Goal: Task Accomplishment & Management: Complete application form

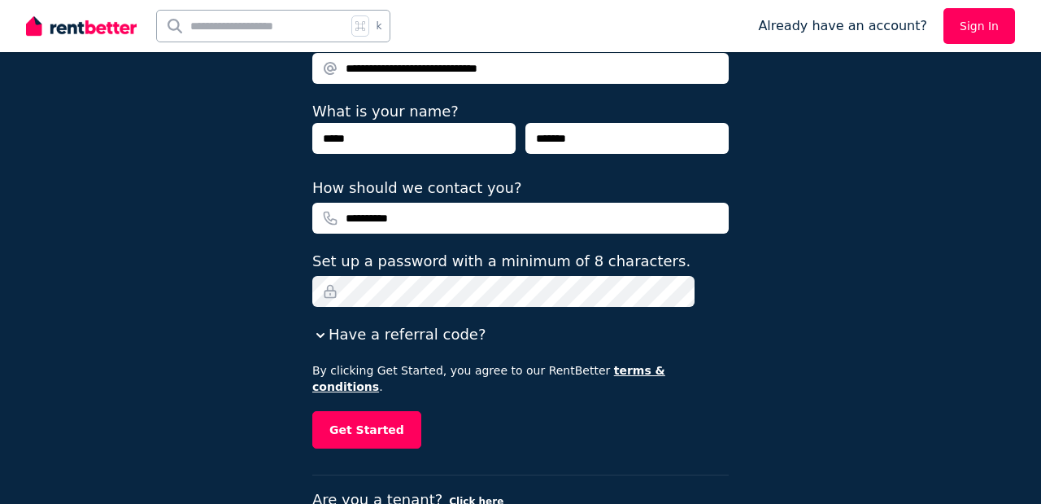
scroll to position [209, 0]
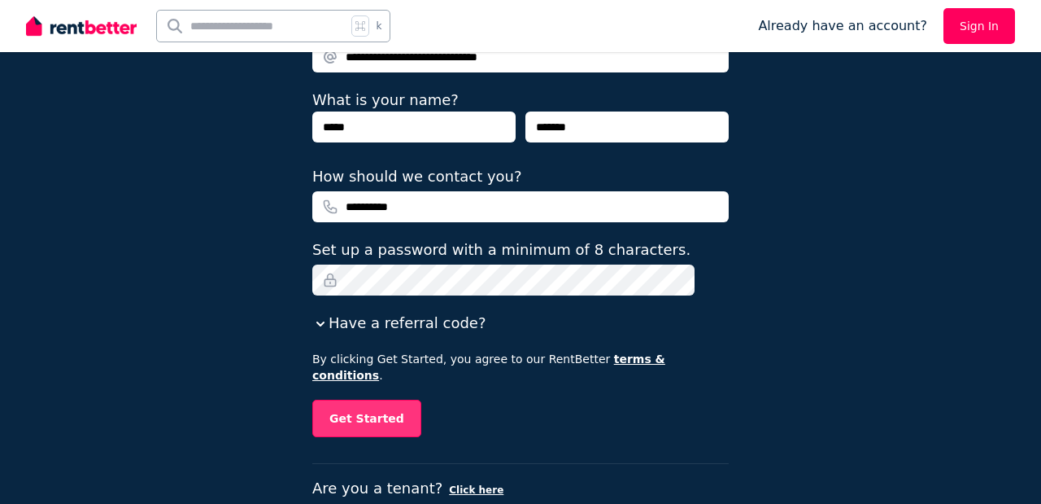
click at [414, 399] on button "Get Started" at bounding box center [366, 417] width 109 height 37
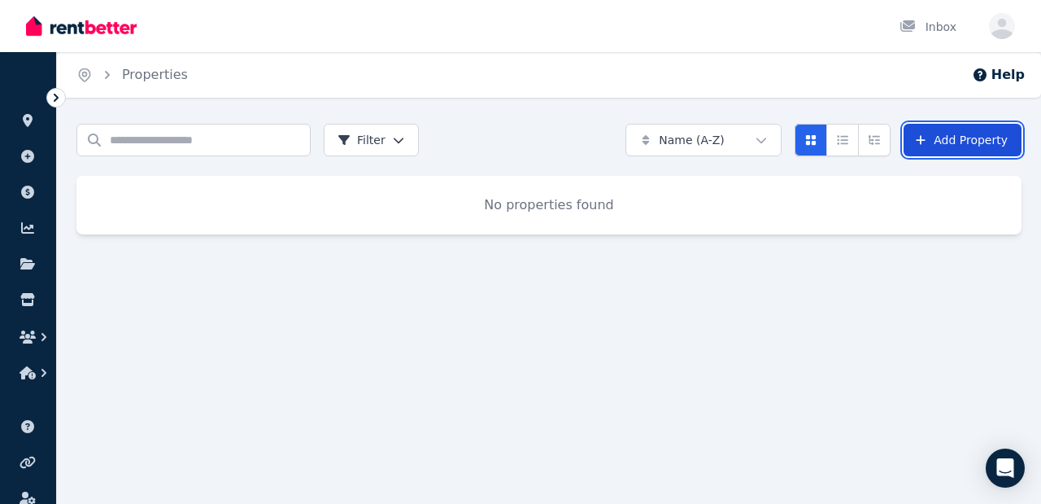
click at [971, 138] on link "Add Property" at bounding box center [963, 140] width 118 height 33
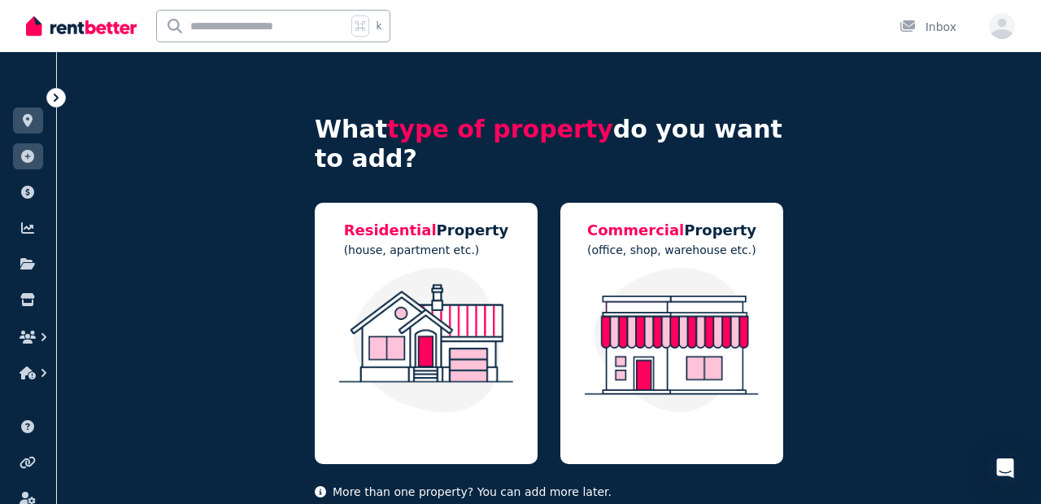
scroll to position [49, 0]
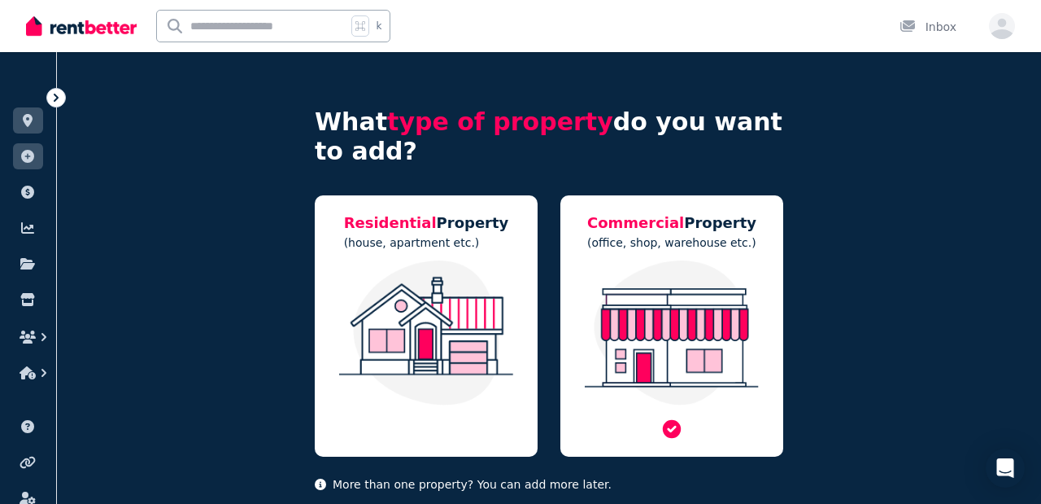
click at [731, 289] on img at bounding box center [672, 332] width 190 height 145
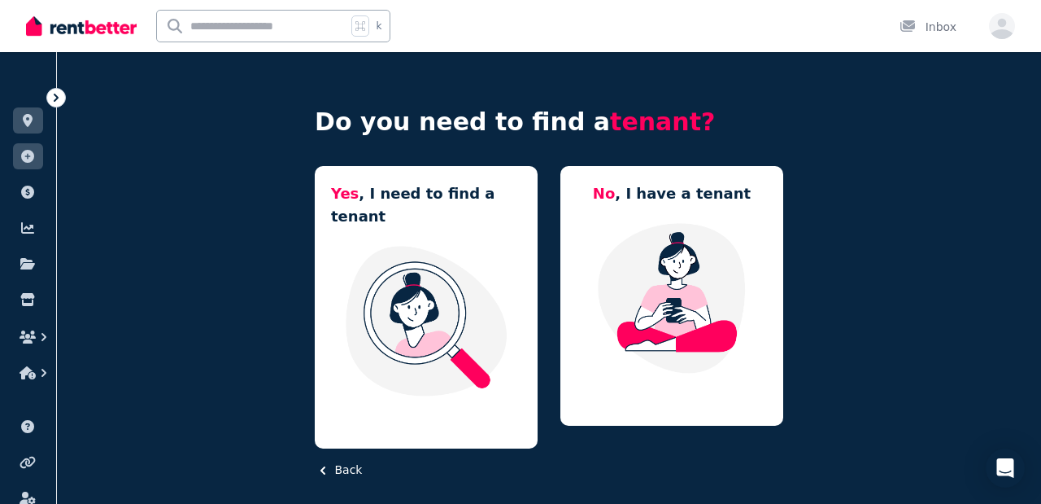
scroll to position [0, 0]
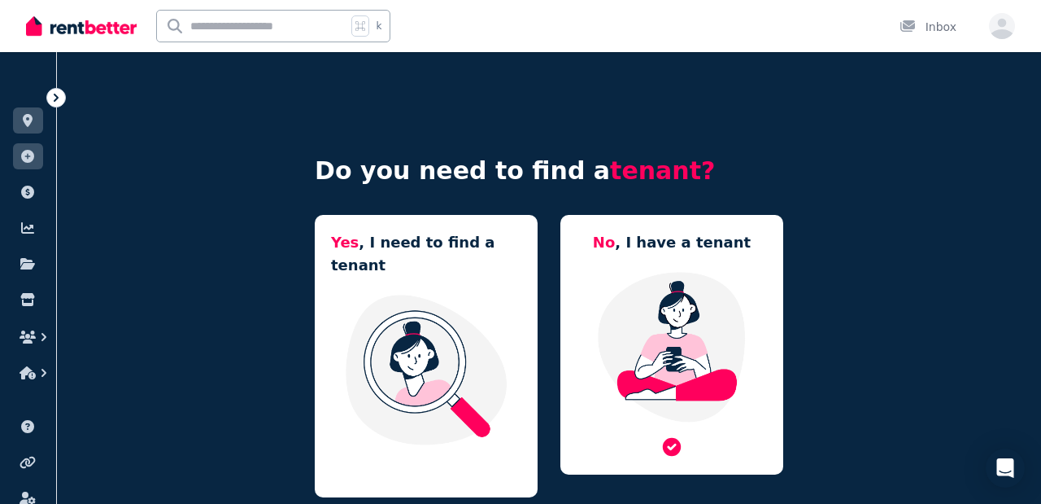
click at [701, 315] on img at bounding box center [672, 346] width 190 height 153
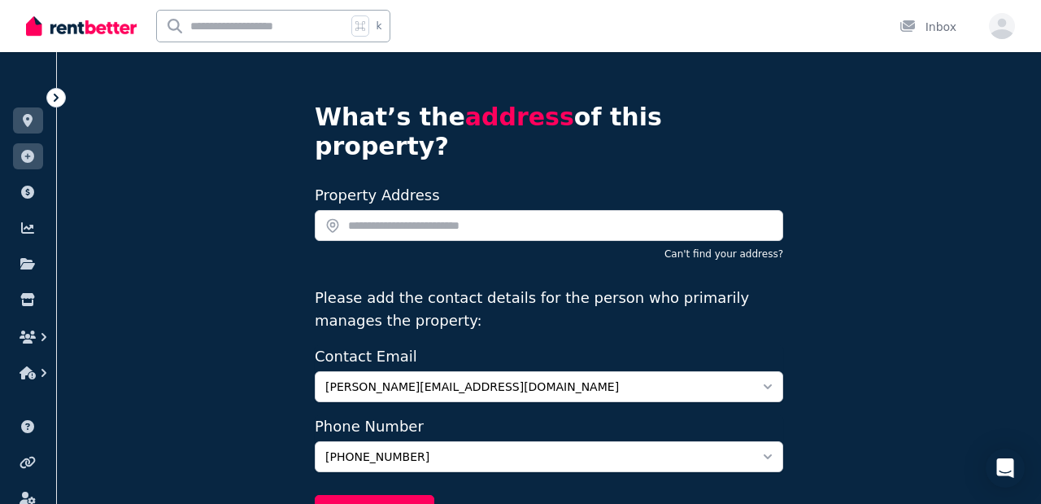
scroll to position [55, 0]
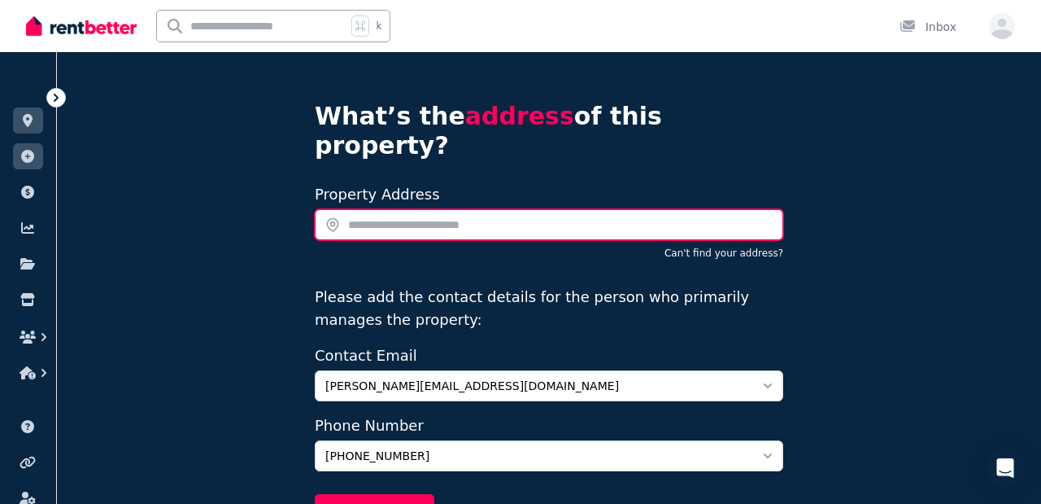
click at [533, 209] on input "text" at bounding box center [549, 224] width 469 height 31
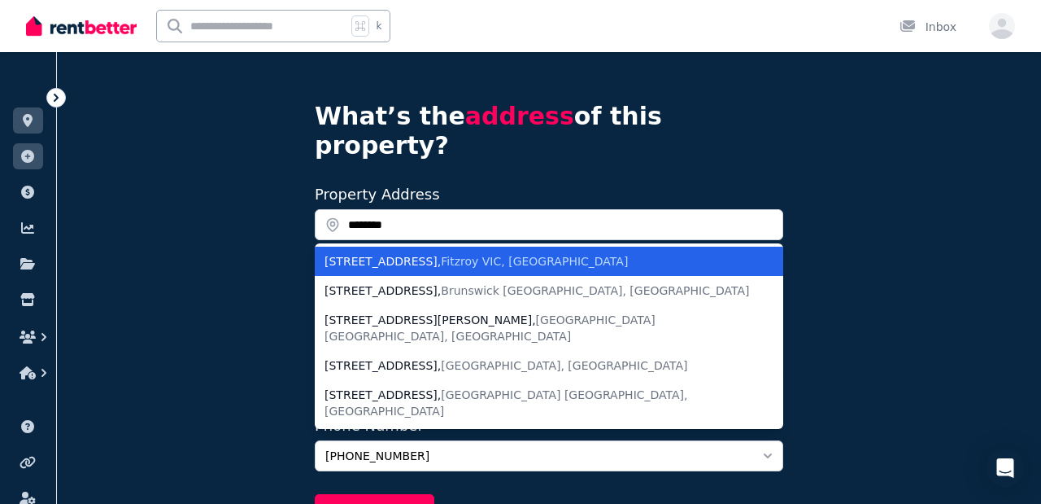
click at [516, 255] on span "Fitzroy VIC, [GEOGRAPHIC_DATA]" at bounding box center [534, 261] width 187 height 13
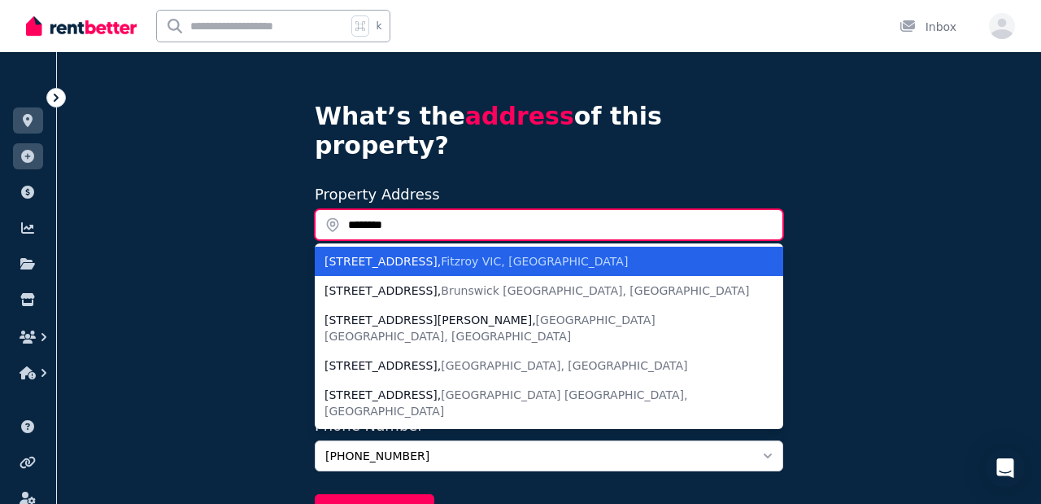
type input "**********"
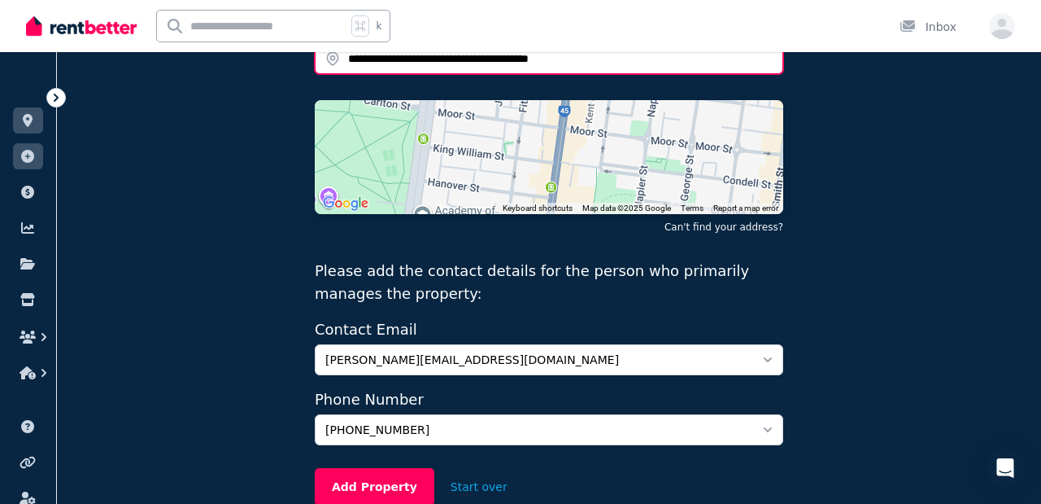
scroll to position [248, 0]
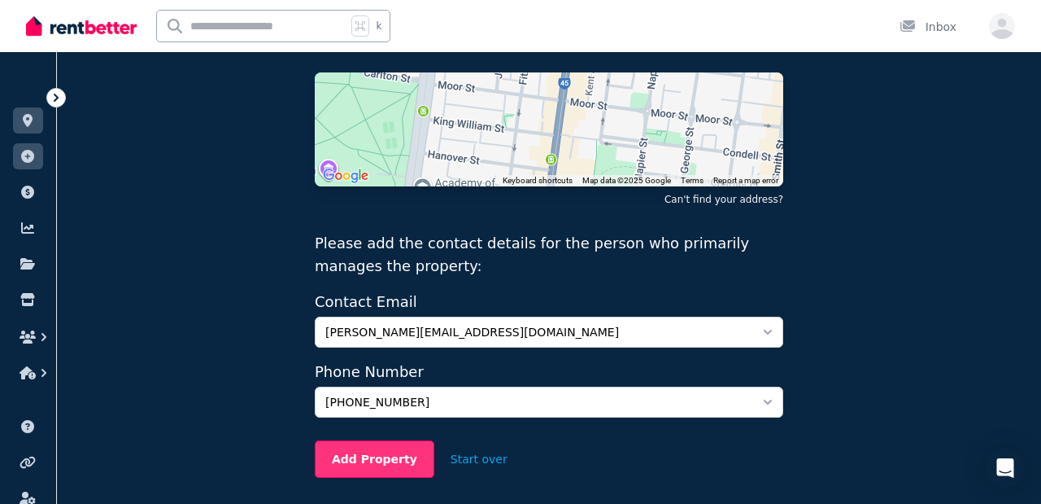
click at [355, 440] on button "Add Property" at bounding box center [375, 458] width 120 height 37
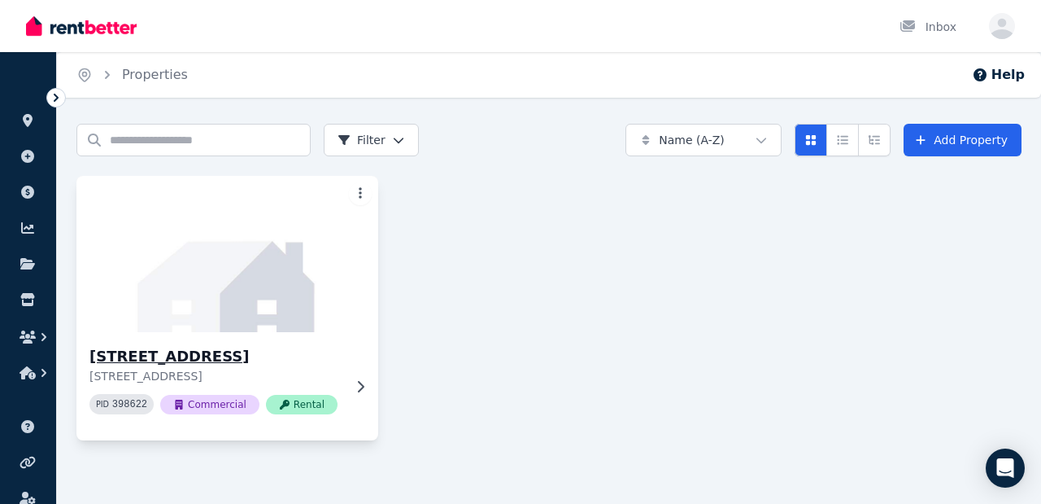
click at [226, 353] on h3 "175 Brunswick St, Fitzroy" at bounding box center [215, 356] width 253 height 23
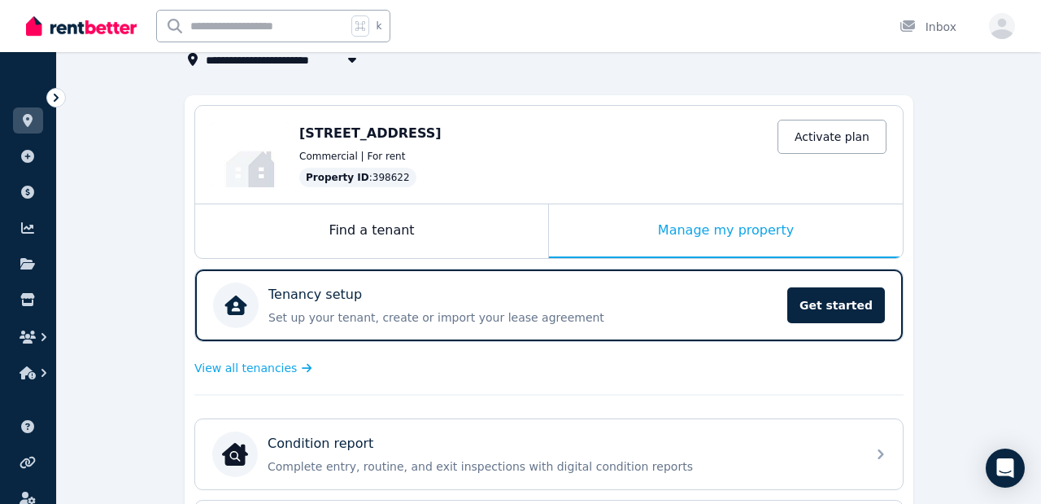
scroll to position [114, 0]
click at [27, 194] on icon at bounding box center [28, 192] width 16 height 13
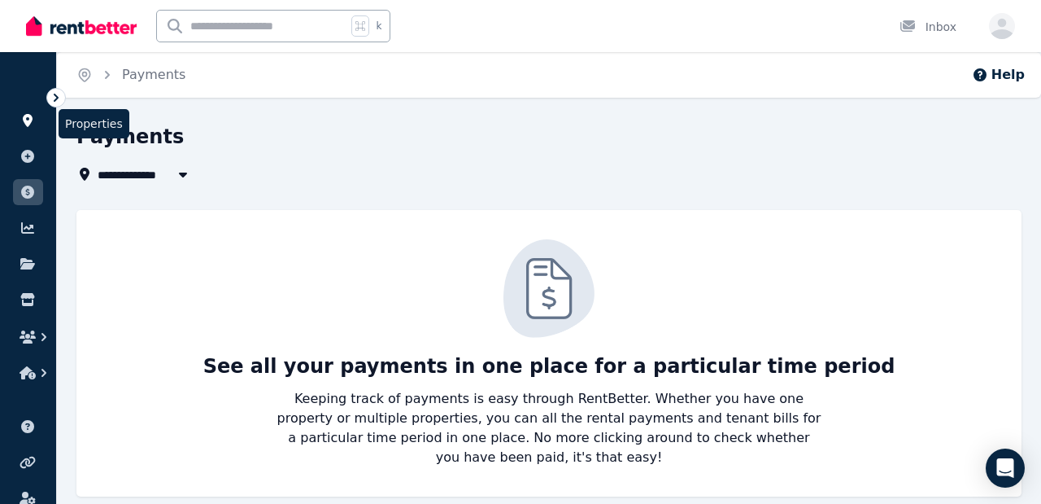
click at [30, 122] on icon at bounding box center [28, 120] width 10 height 13
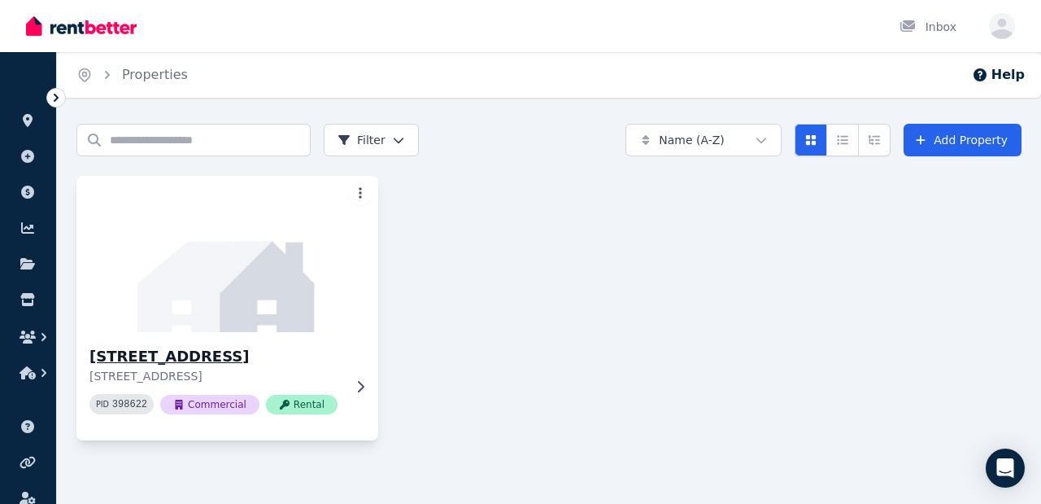
click at [298, 238] on img at bounding box center [227, 254] width 317 height 164
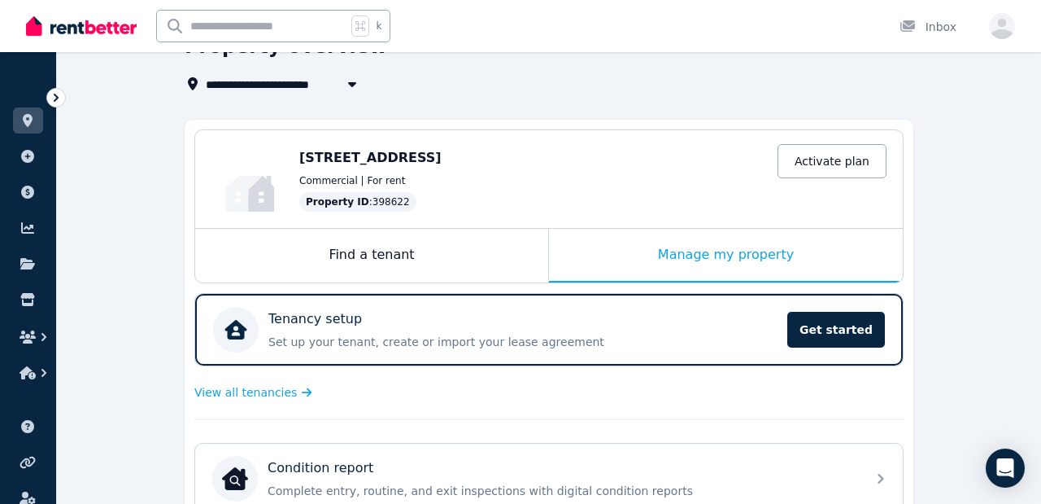
scroll to position [102, 0]
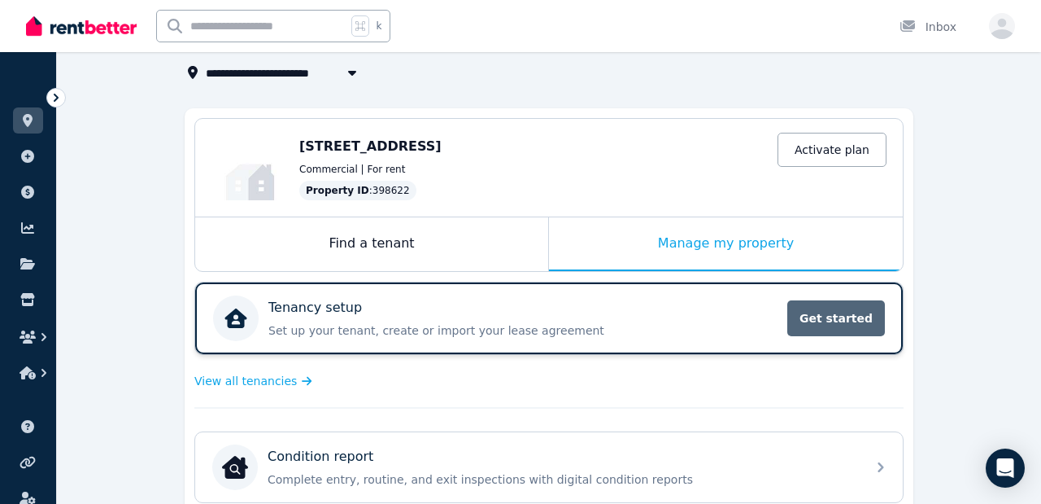
click at [817, 323] on span "Get started" at bounding box center [837, 318] width 98 height 36
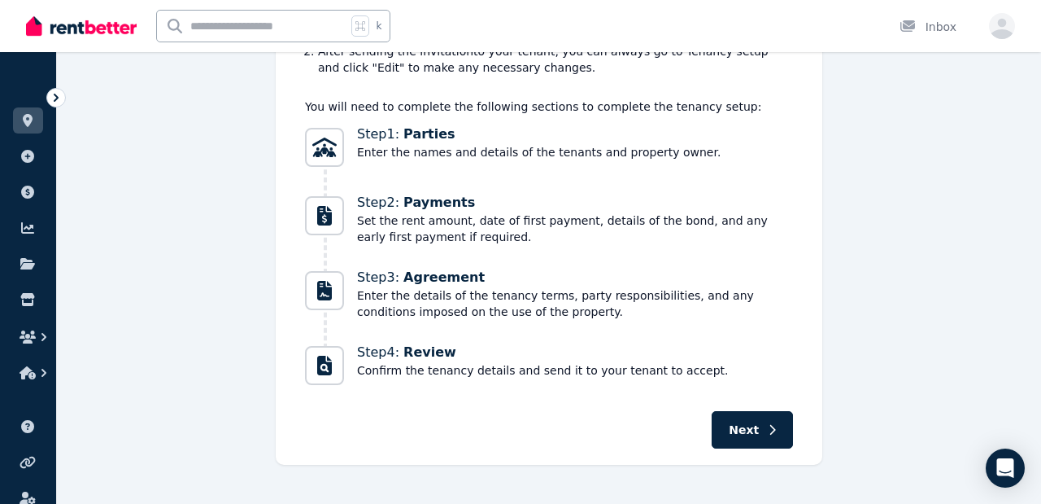
scroll to position [237, 0]
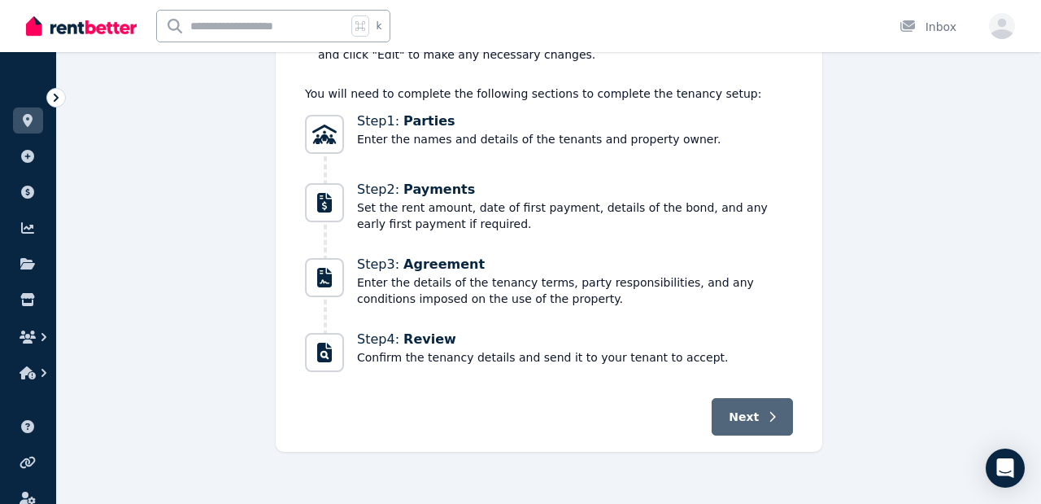
click at [761, 415] on button "Next" at bounding box center [752, 416] width 81 height 37
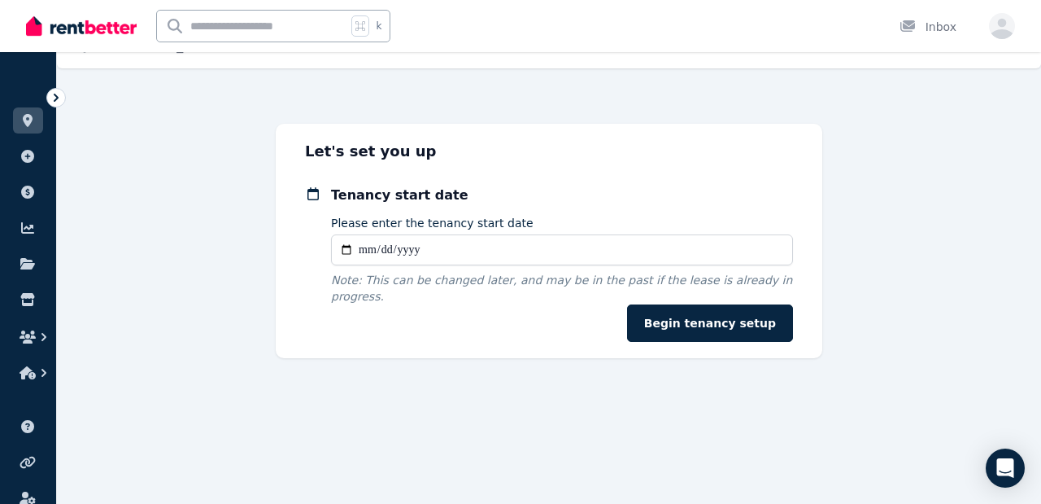
scroll to position [29, 0]
click at [471, 259] on input "Please enter the tenancy start date" at bounding box center [562, 249] width 462 height 31
type input "**********"
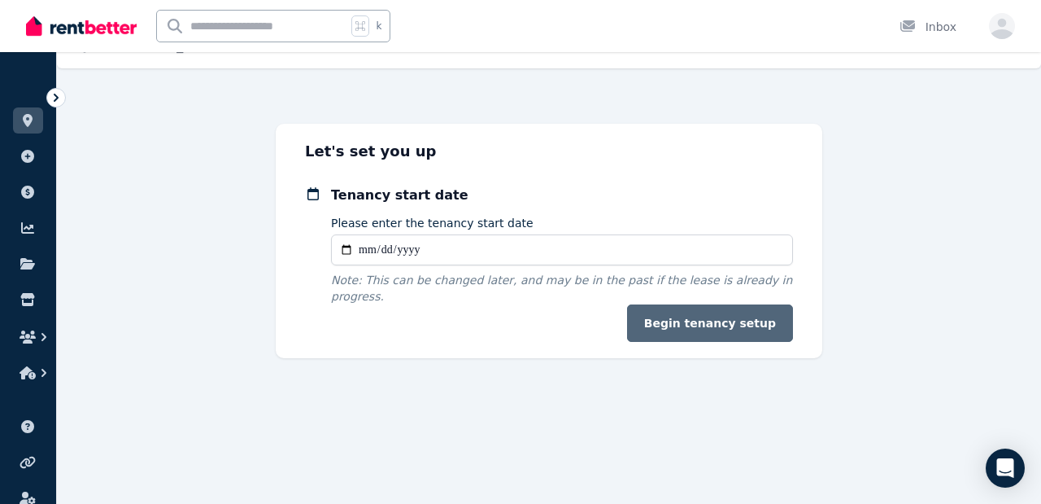
click at [722, 320] on button "Begin tenancy setup" at bounding box center [710, 322] width 166 height 37
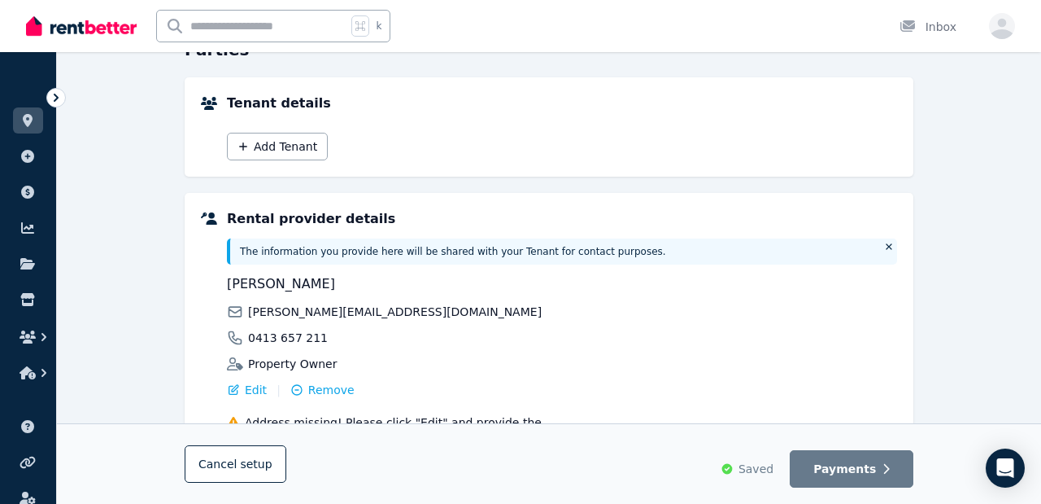
scroll to position [178, 0]
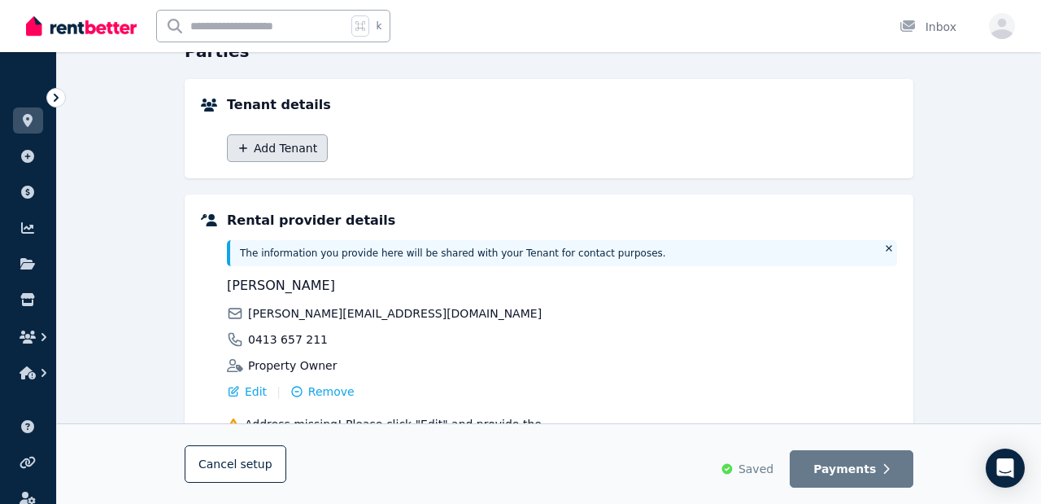
click at [299, 153] on button "Add Tenant" at bounding box center [277, 148] width 101 height 28
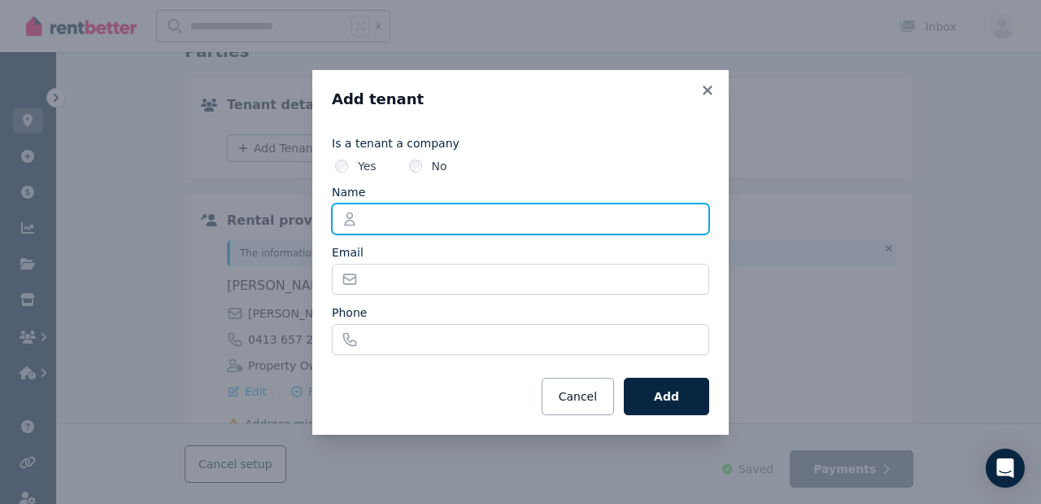
click at [390, 219] on input "Name" at bounding box center [521, 218] width 378 height 31
type input "****"
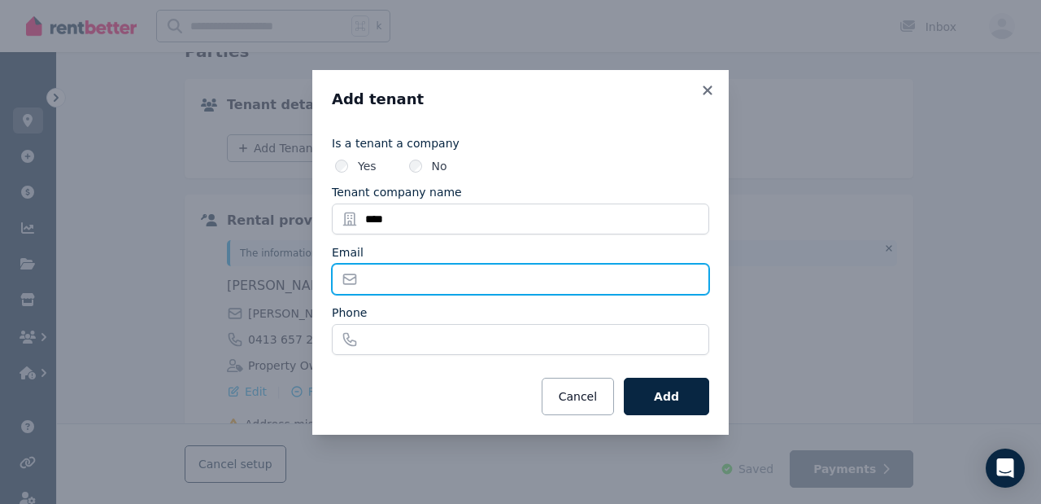
click at [392, 276] on input "Email" at bounding box center [521, 279] width 378 height 31
type input "*"
type input "**********"
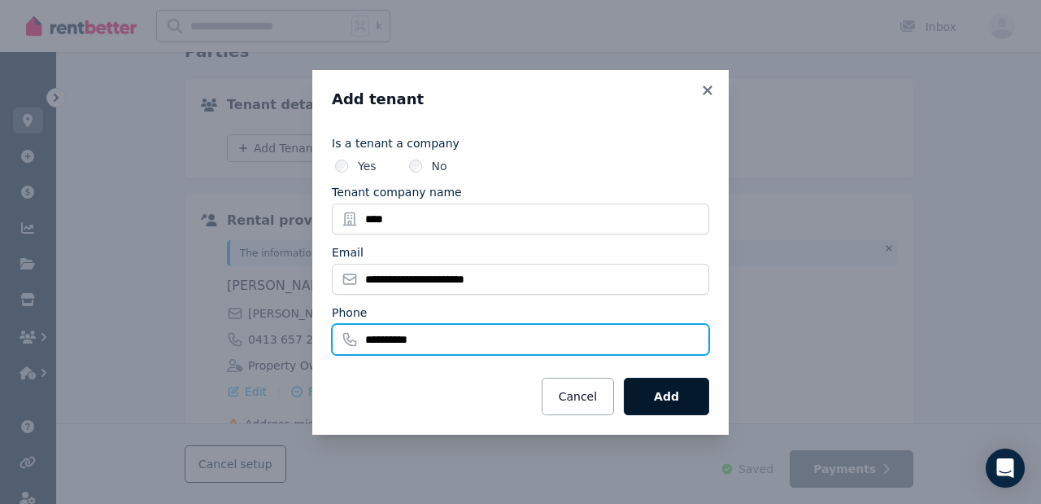
type input "**********"
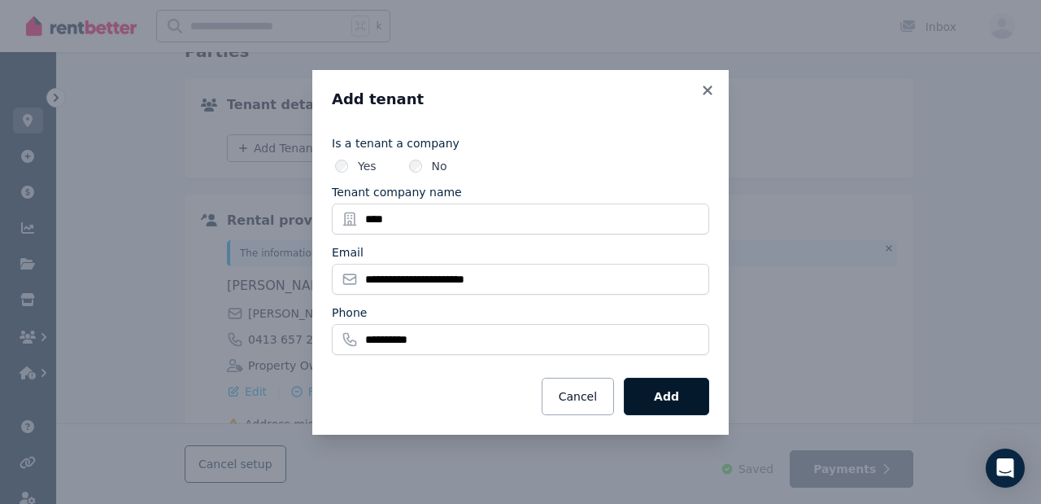
click at [671, 388] on button "Add" at bounding box center [666, 396] width 85 height 37
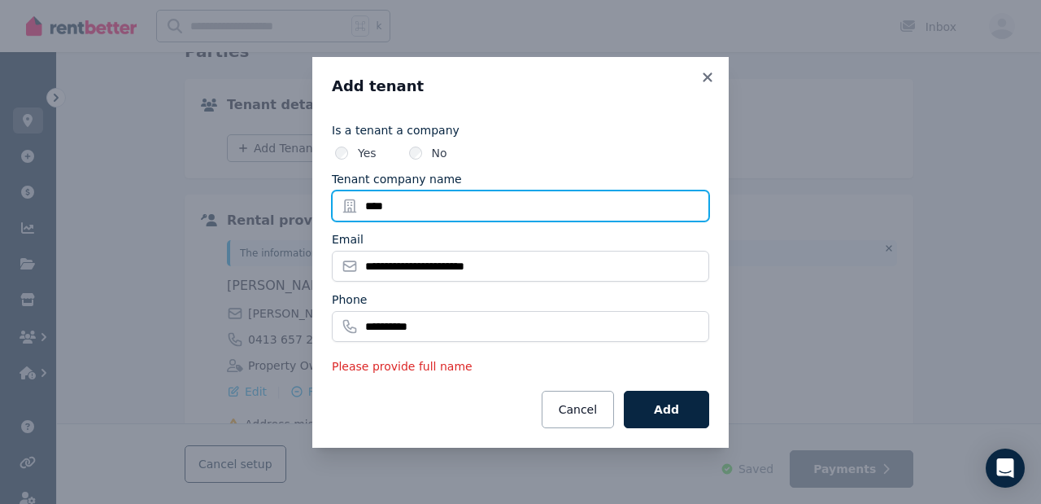
click at [417, 207] on input "****" at bounding box center [521, 205] width 378 height 31
click at [437, 197] on input "****" at bounding box center [521, 205] width 378 height 31
type input "*********"
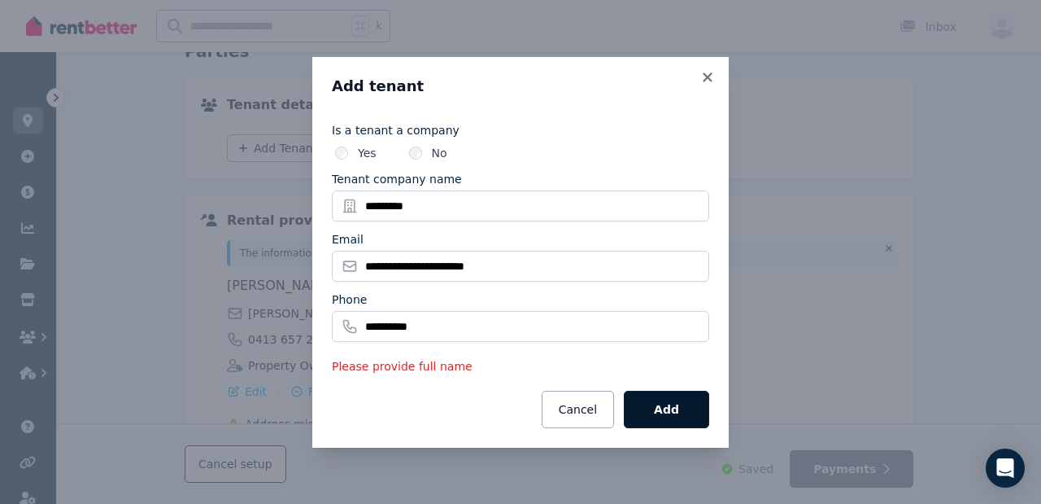
click at [654, 402] on button "Add" at bounding box center [666, 409] width 85 height 37
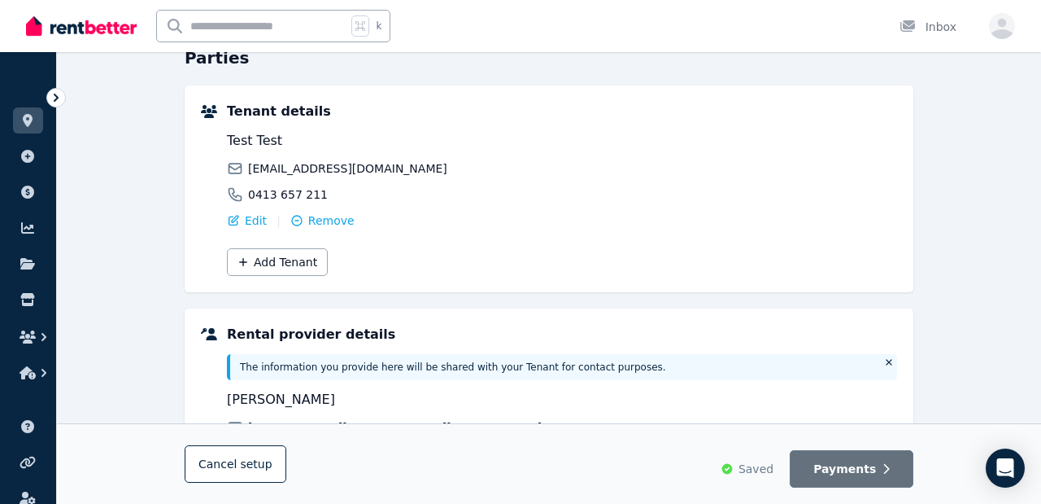
scroll to position [0, 0]
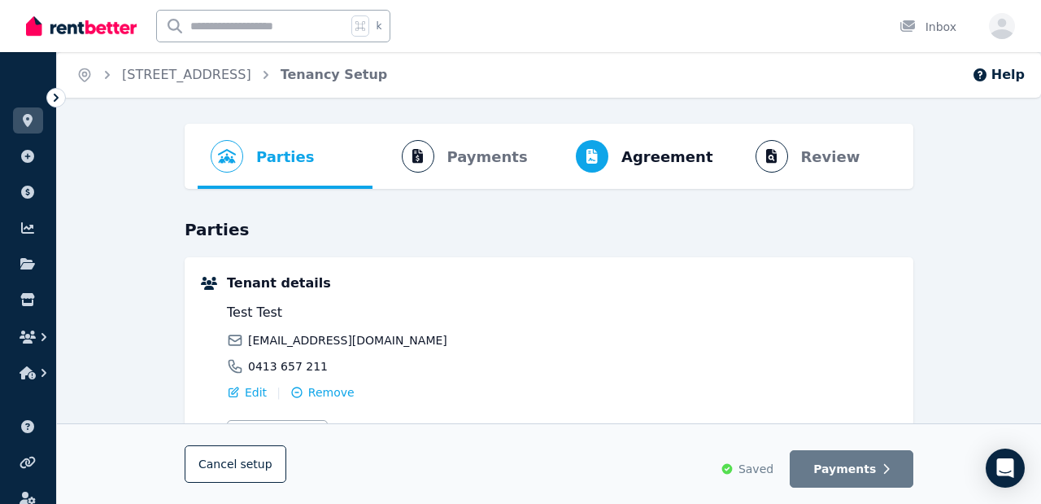
click at [478, 158] on ol "Parties Rental provider and tenant details Payments Bond and rental payments Ag…" at bounding box center [549, 156] width 703 height 65
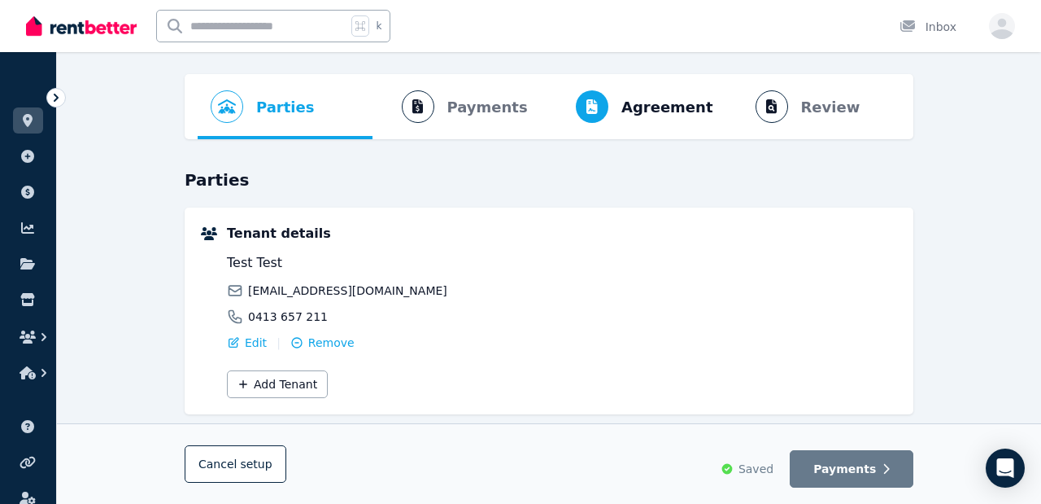
scroll to position [48, 0]
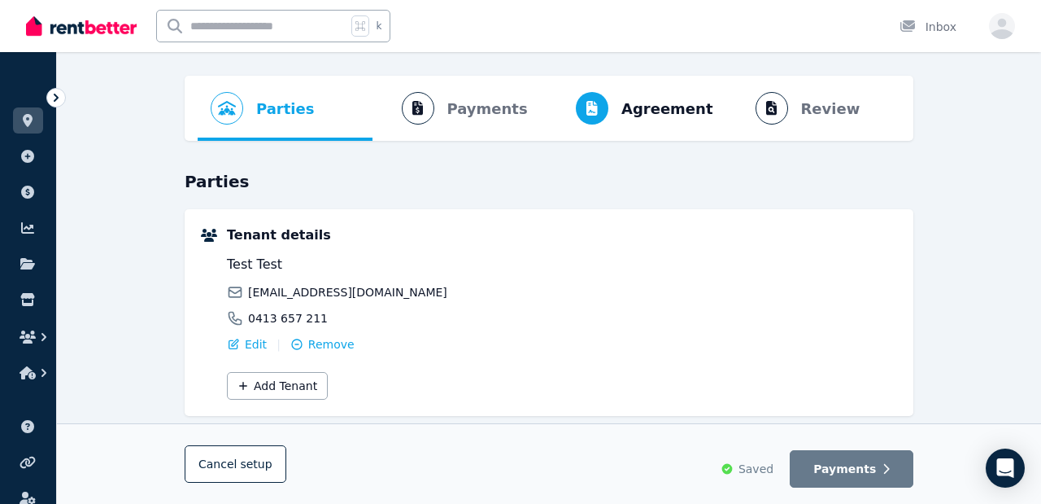
click at [478, 282] on div "Test Test stevetomadin01@gmail.com 0413 657 211" at bounding box center [392, 291] width 330 height 72
click at [622, 102] on span "Agreement Lease agreement" at bounding box center [637, 108] width 180 height 65
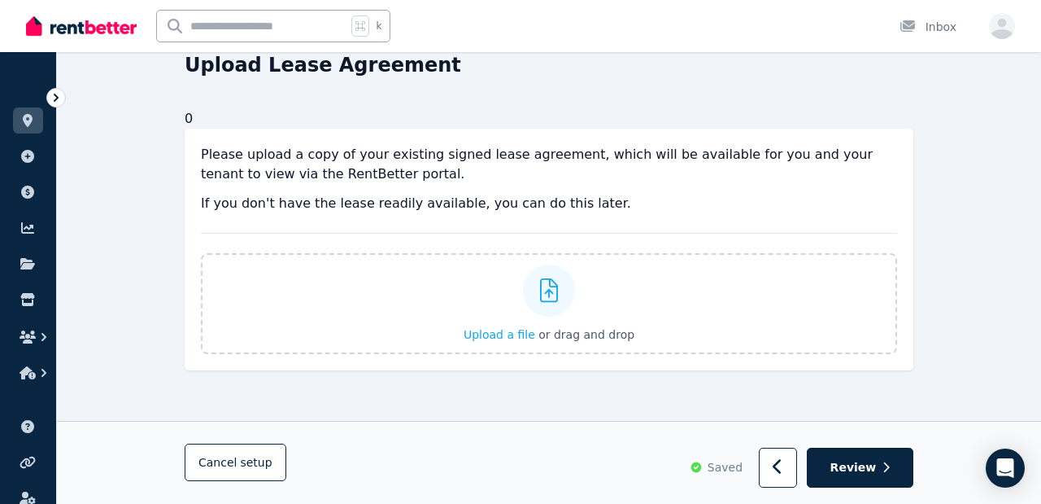
scroll to position [2, 0]
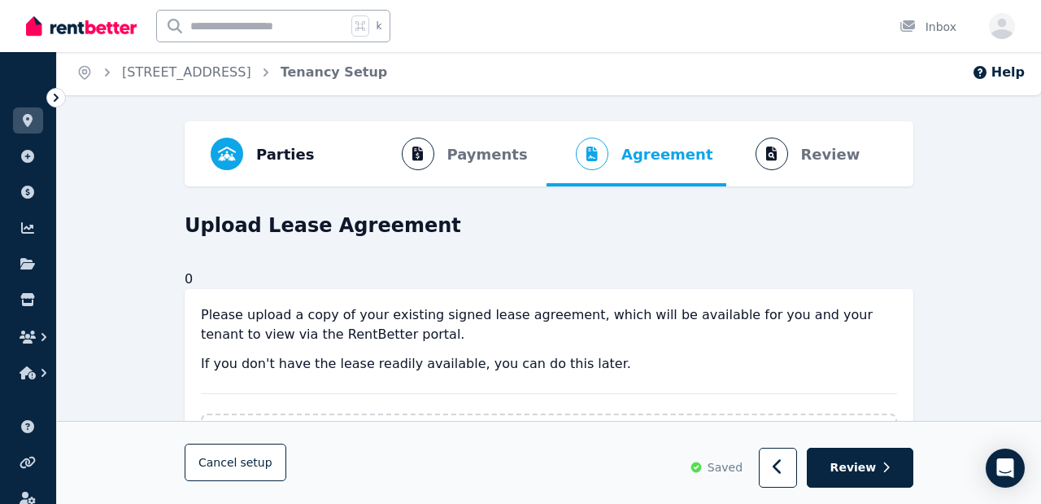
click at [792, 161] on ol "Parties Rental provider and tenant details Payments Bond and rental payments Ag…" at bounding box center [549, 153] width 703 height 65
click at [772, 151] on ol "Parties Rental provider and tenant details Payments Bond and rental payments Ag…" at bounding box center [549, 153] width 703 height 65
click at [441, 154] on ol "Parties Rental provider and tenant details Payments Bond and rental payments Ag…" at bounding box center [549, 153] width 703 height 65
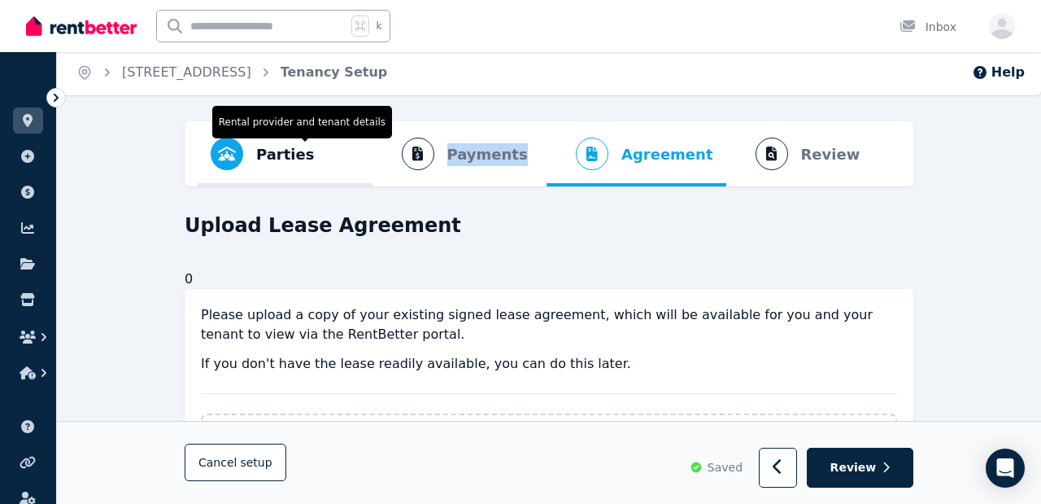
click at [235, 151] on icon "Progress" at bounding box center [227, 153] width 18 height 15
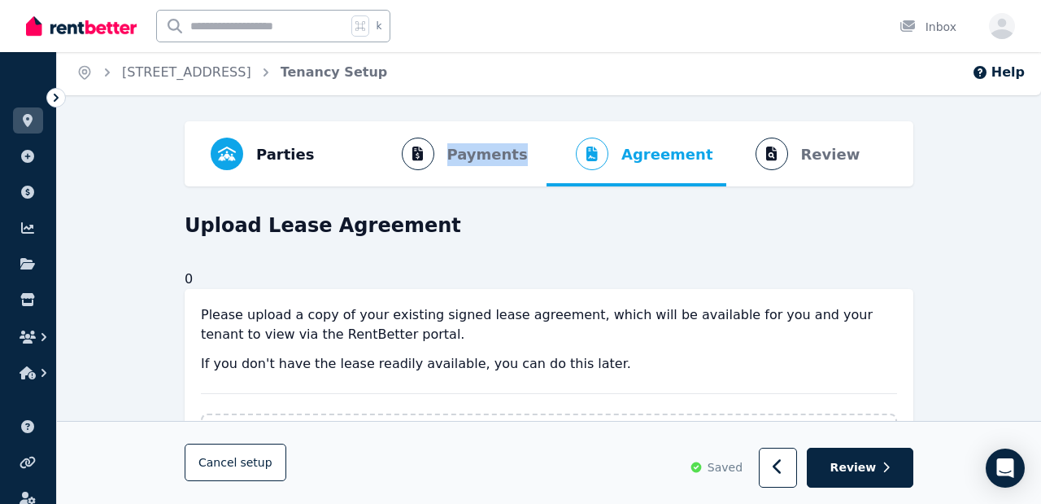
scroll to position [0, 0]
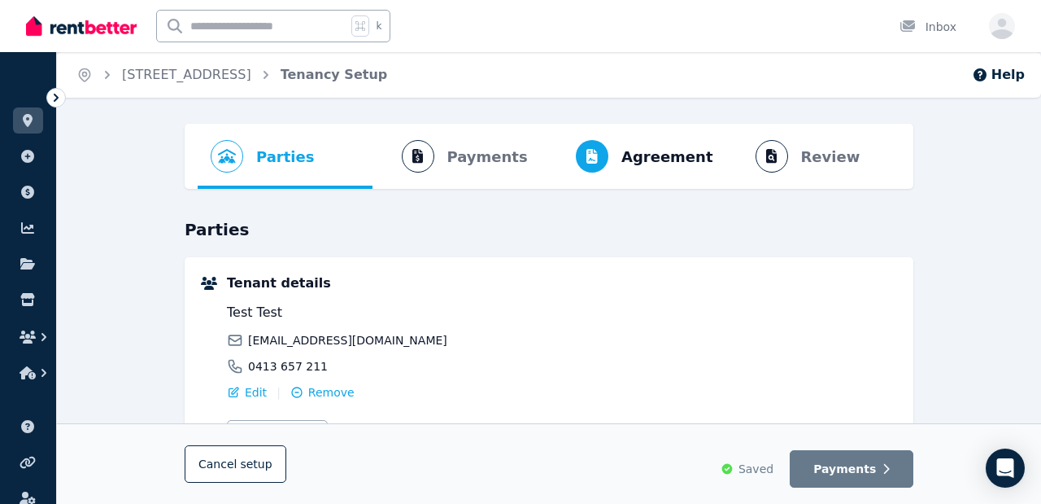
click at [28, 184] on link at bounding box center [28, 192] width 30 height 26
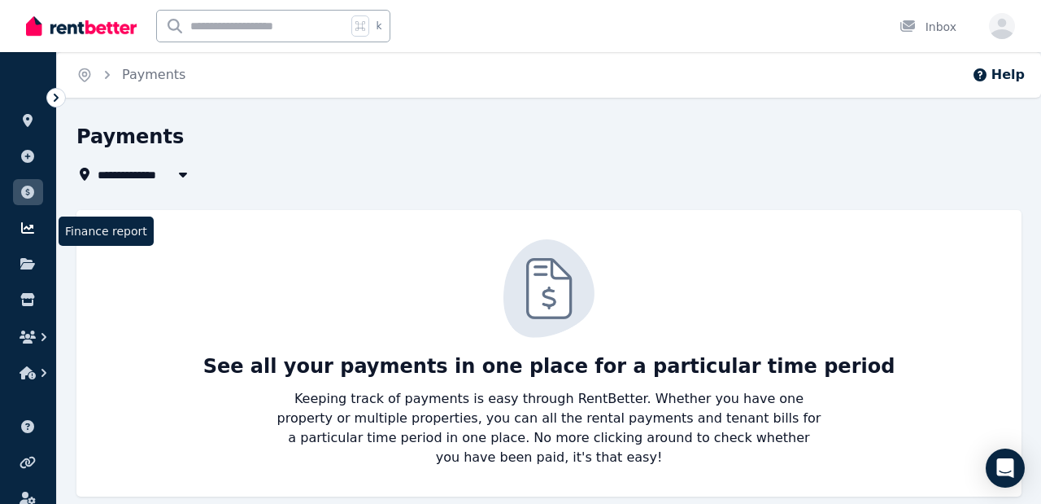
click at [25, 224] on icon at bounding box center [28, 227] width 16 height 13
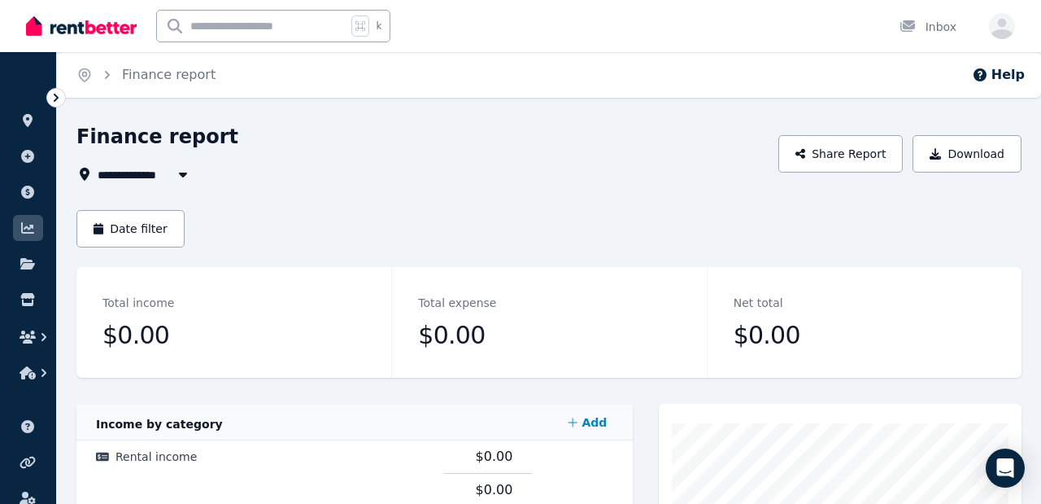
scroll to position [20, 0]
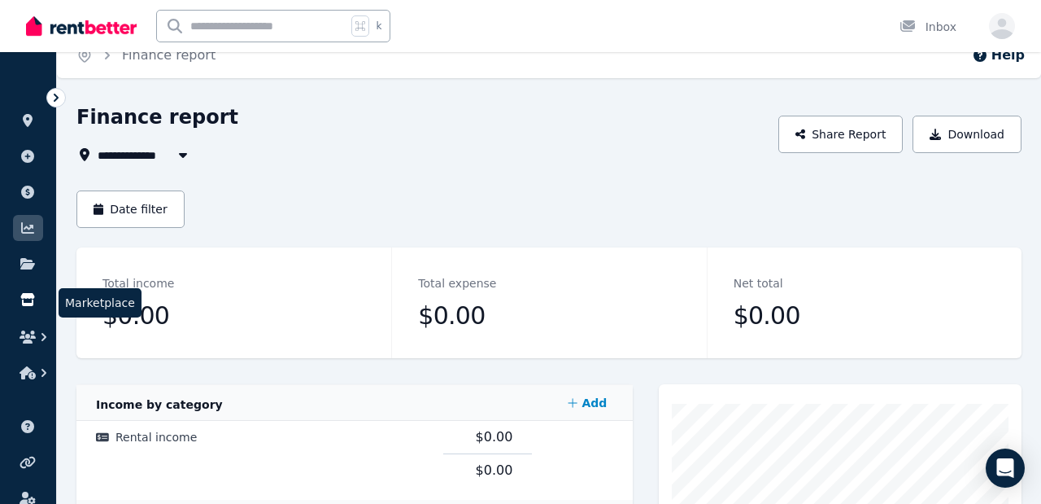
click at [24, 300] on icon at bounding box center [28, 299] width 16 height 13
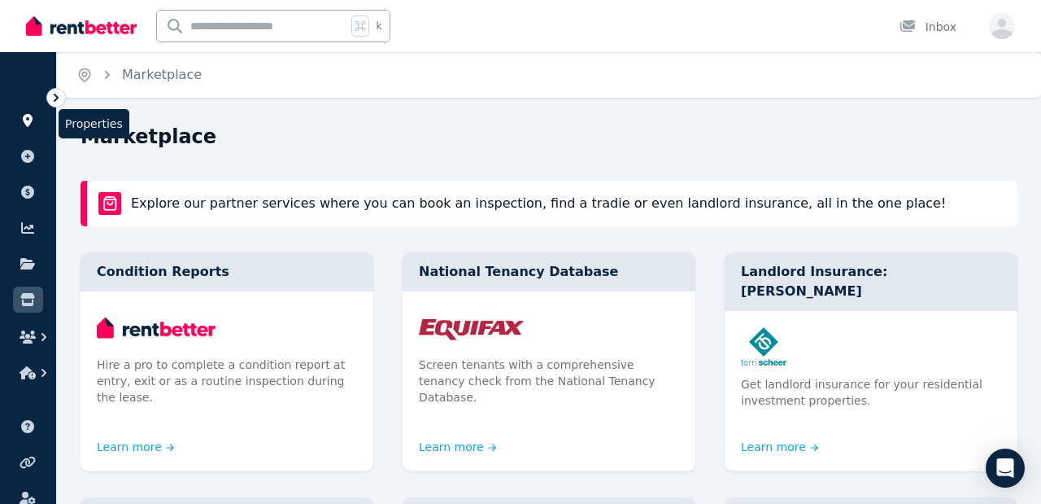
click at [28, 120] on icon at bounding box center [28, 120] width 16 height 13
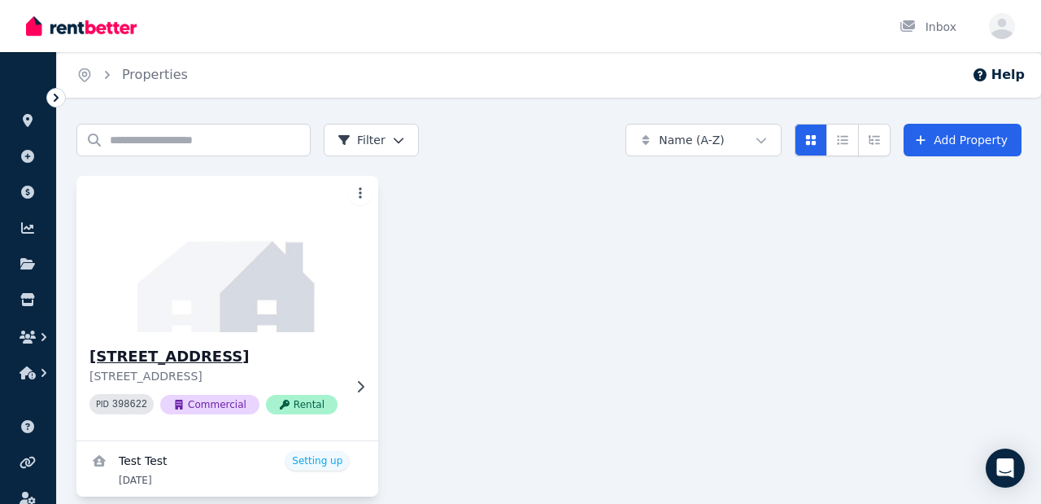
scroll to position [22, 0]
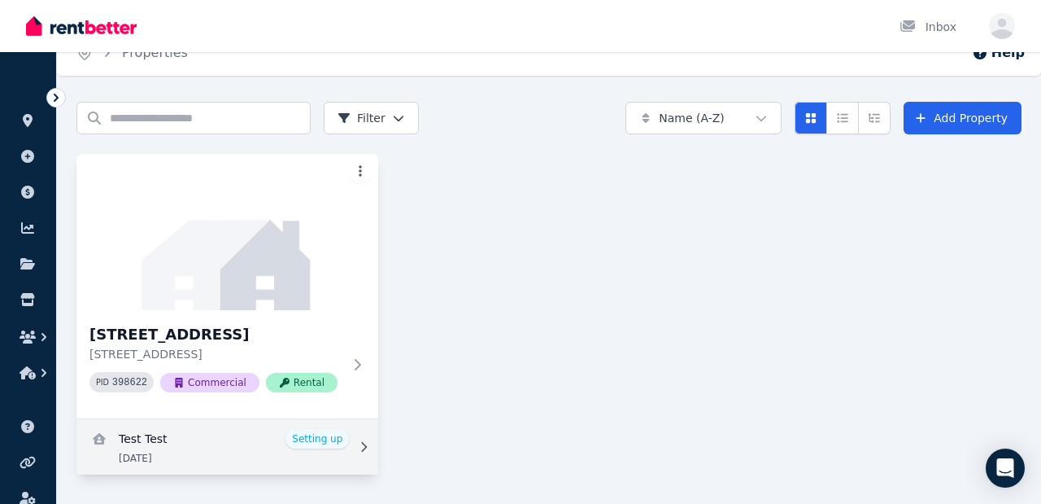
click at [321, 446] on link "View details for Test Test" at bounding box center [227, 446] width 302 height 55
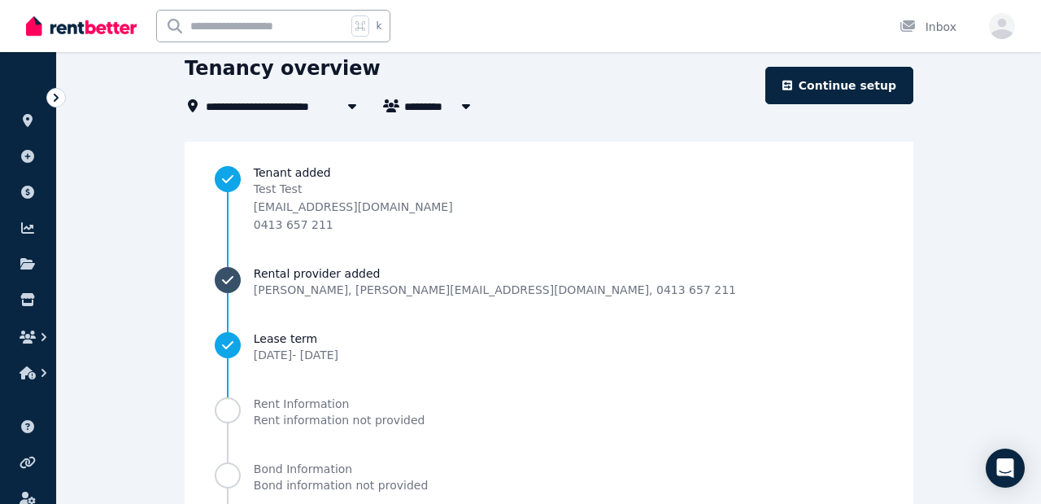
scroll to position [69, 0]
click at [241, 415] on span "Progress" at bounding box center [228, 409] width 26 height 26
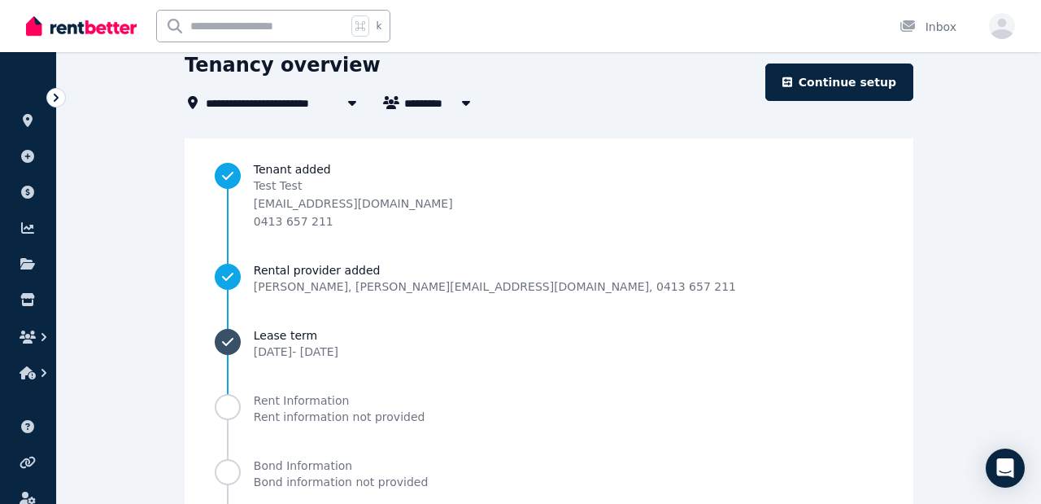
scroll to position [213, 0]
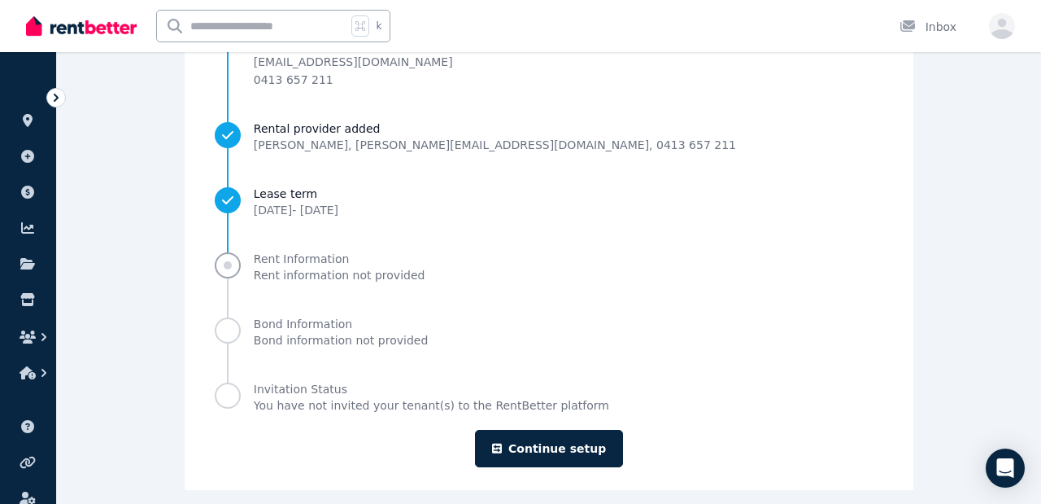
click at [241, 277] on span "Progress" at bounding box center [228, 265] width 26 height 26
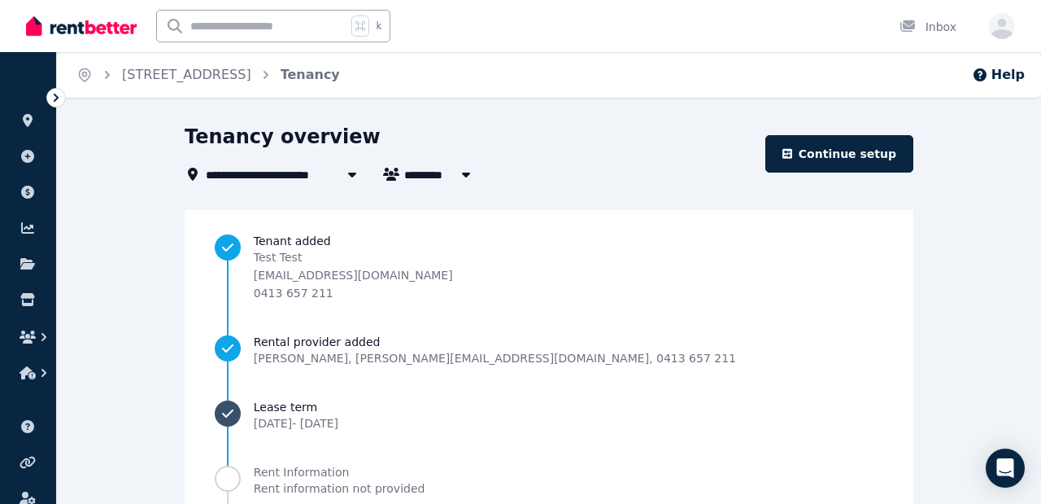
click at [236, 408] on icon "Progress" at bounding box center [228, 413] width 16 height 16
click at [808, 165] on link "Continue setup" at bounding box center [840, 153] width 148 height 37
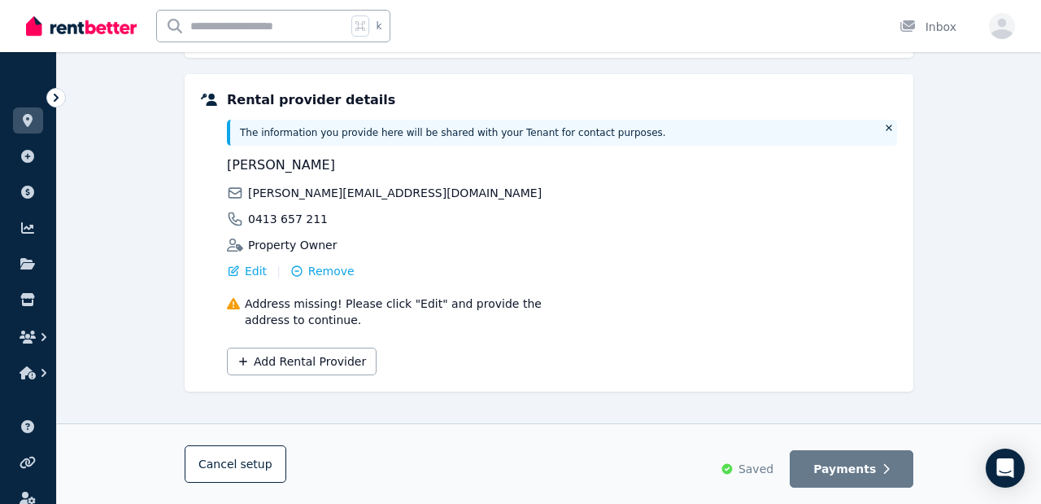
scroll to position [420, 0]
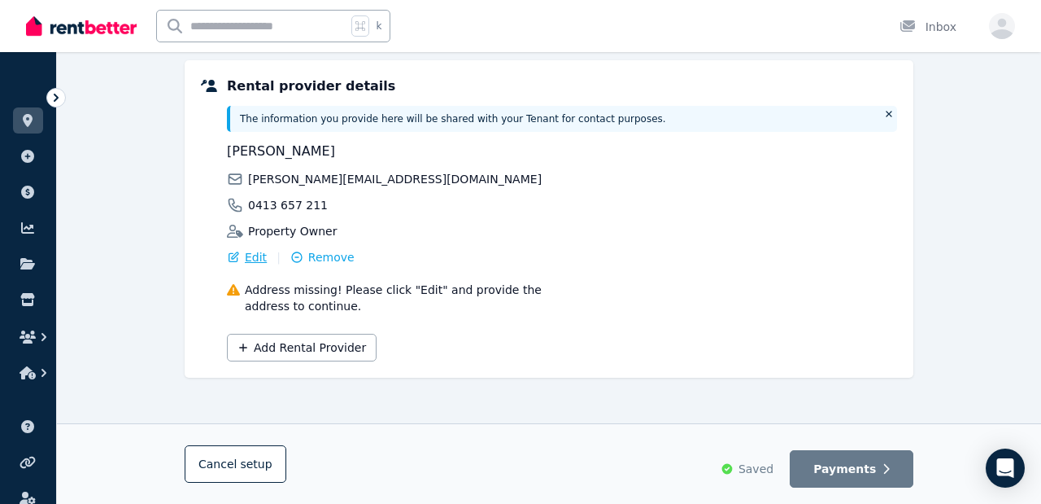
click at [253, 261] on span "Edit" at bounding box center [256, 257] width 22 height 16
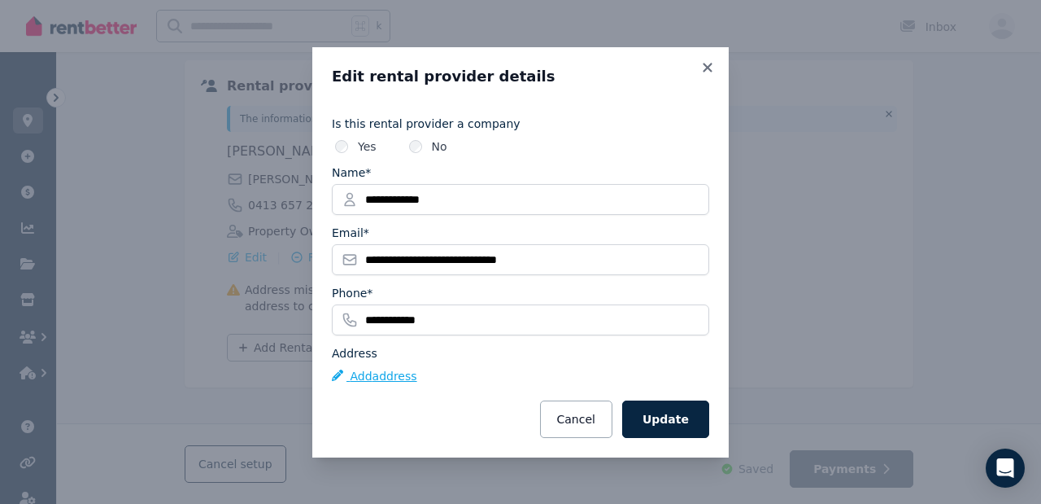
click at [390, 375] on button "Add address" at bounding box center [374, 376] width 85 height 16
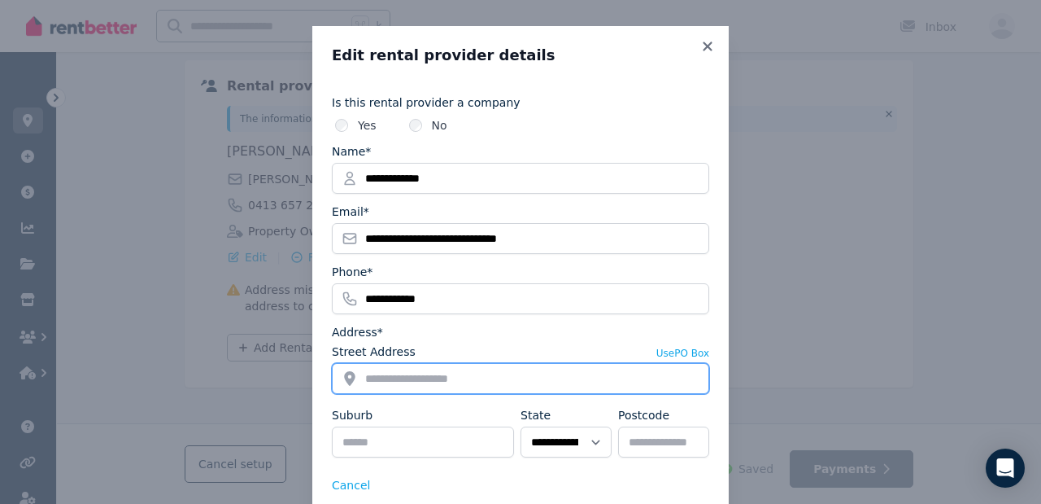
click at [417, 386] on input "Street Address" at bounding box center [521, 378] width 378 height 31
type input "*********"
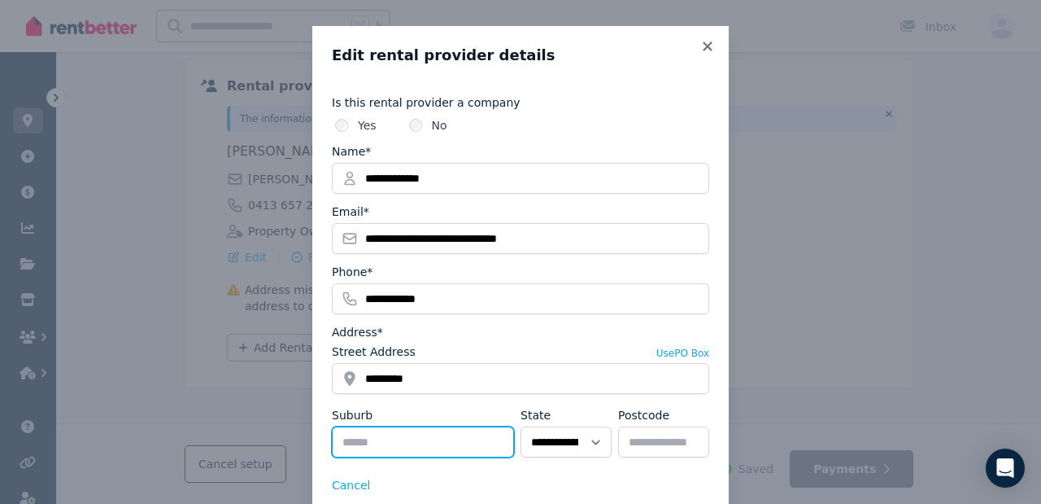
type input "********"
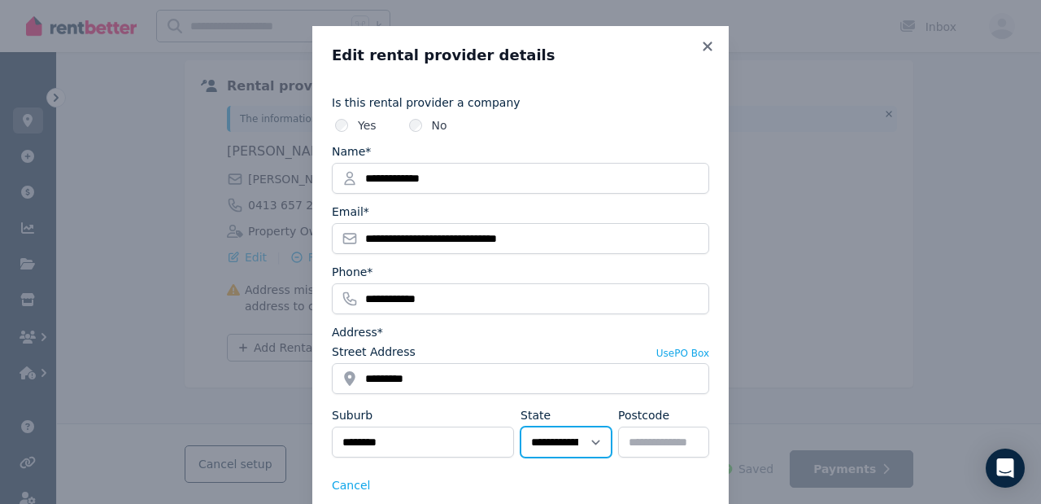
select select "***"
type input "****"
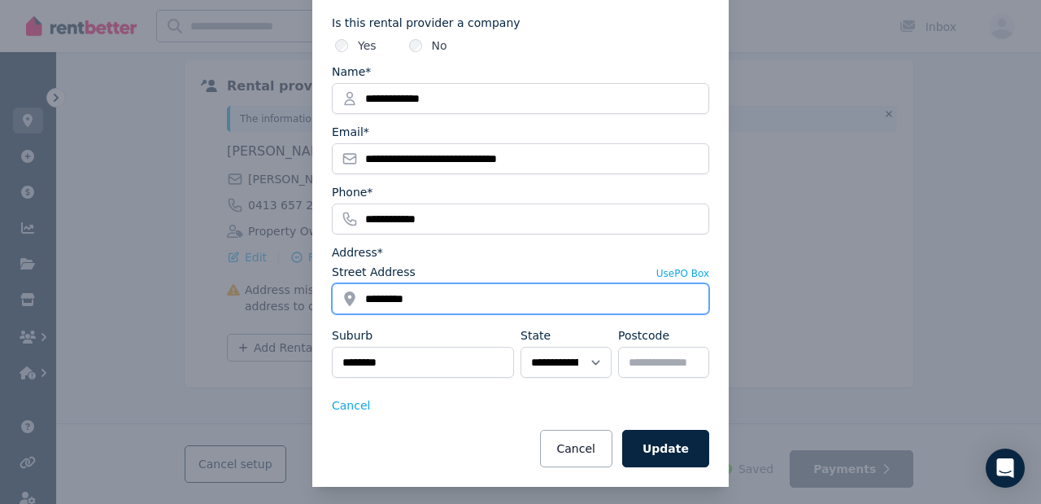
scroll to position [89, 0]
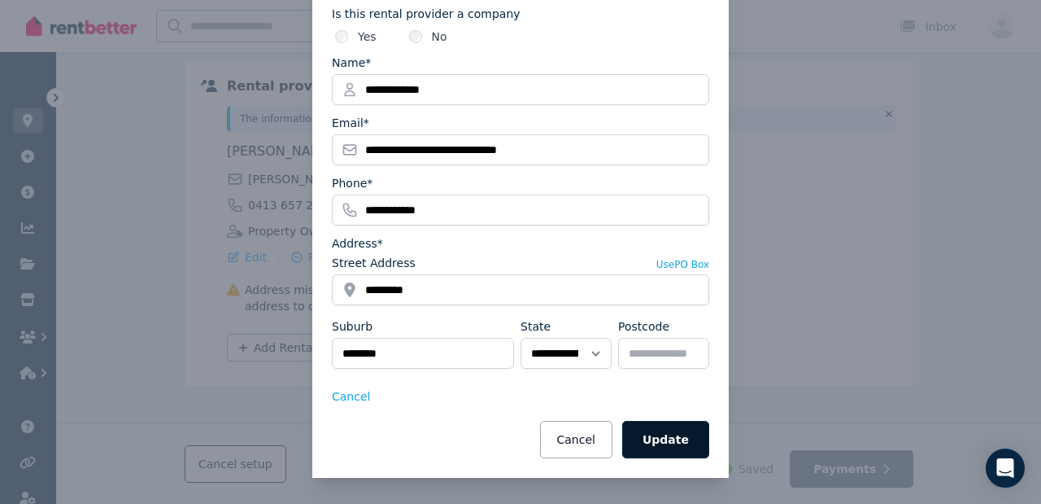
click at [688, 446] on button "Update" at bounding box center [665, 439] width 87 height 37
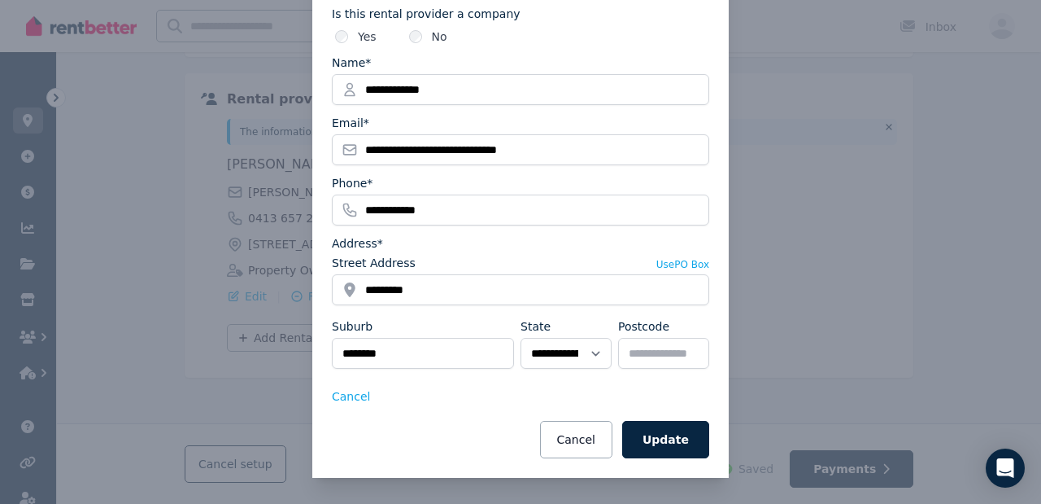
scroll to position [397, 0]
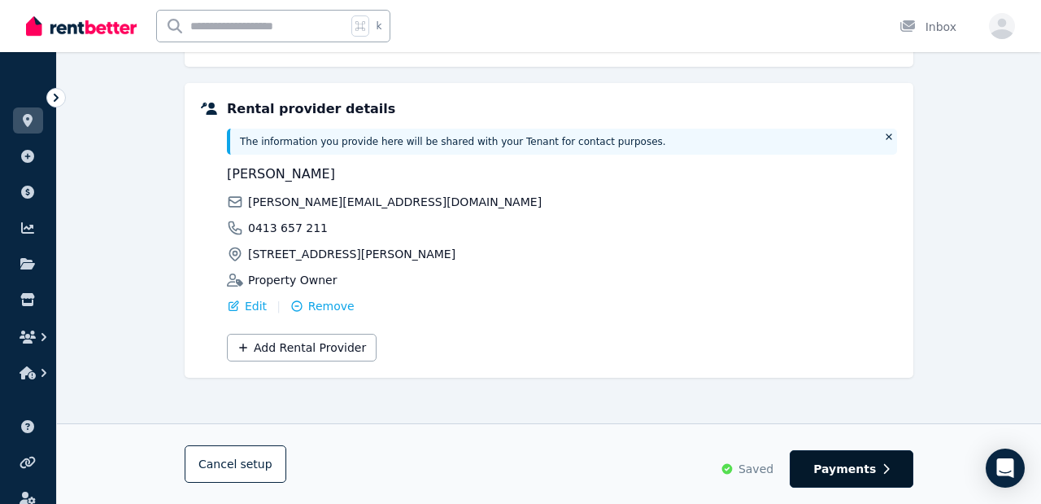
click at [837, 470] on span "Payments" at bounding box center [845, 469] width 63 height 16
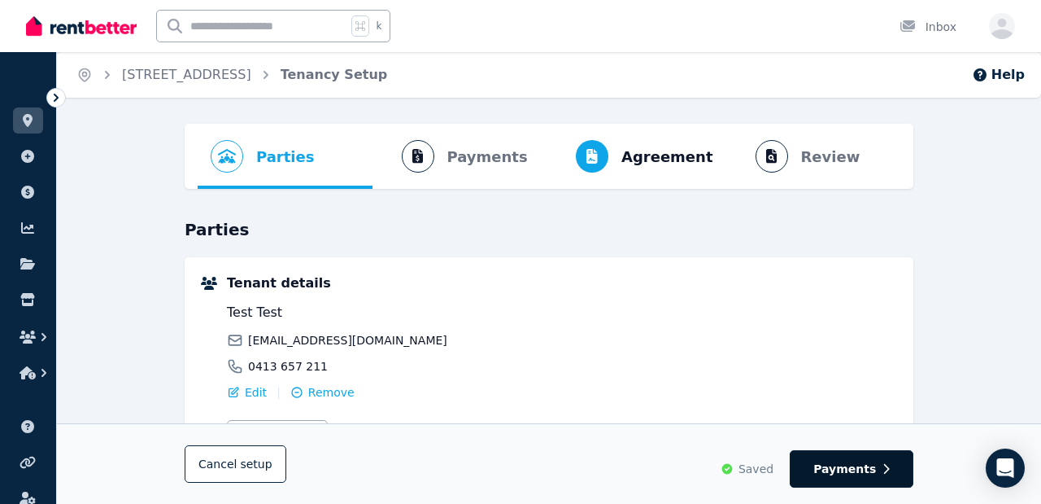
select select "********"
select select "*******"
select select "**********"
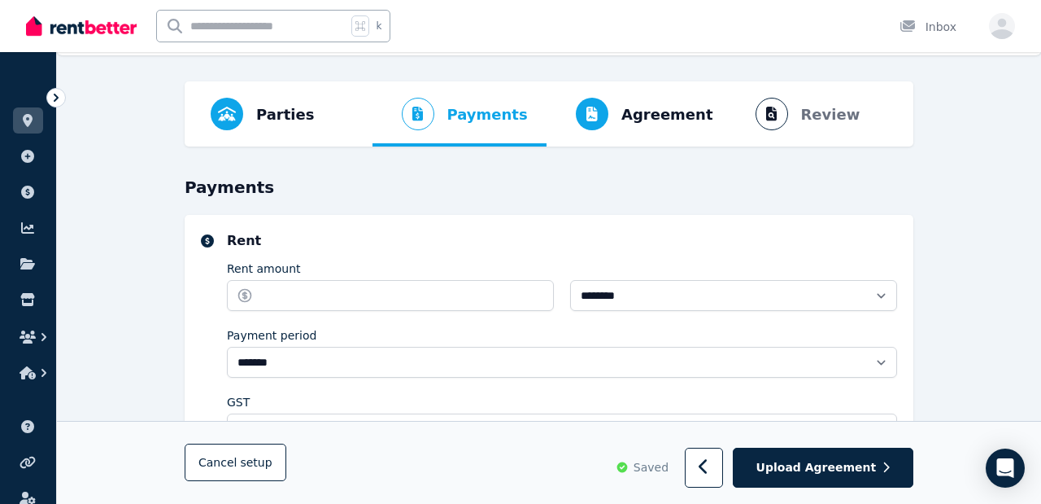
scroll to position [38, 0]
